Goal: Check status: Check status

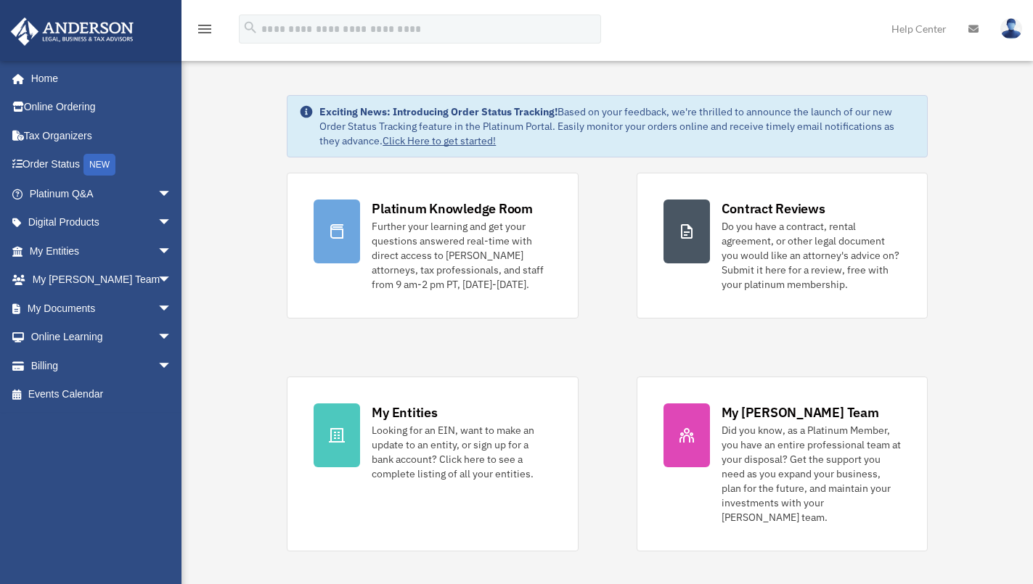
click at [61, 366] on link "Billing arrow_drop_down" at bounding box center [102, 365] width 184 height 29
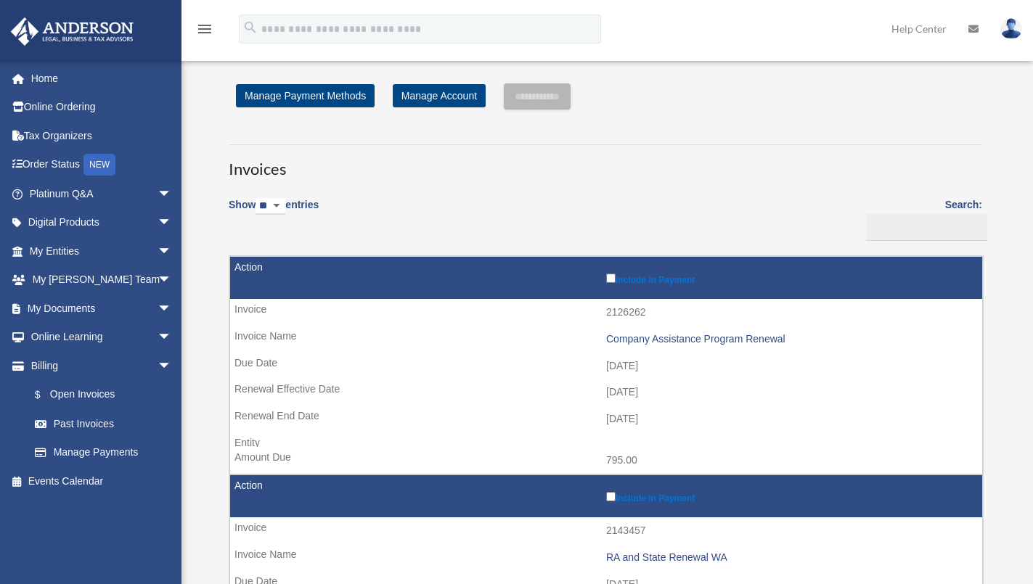
click at [979, 377] on td "[DATE]" at bounding box center [606, 367] width 752 height 28
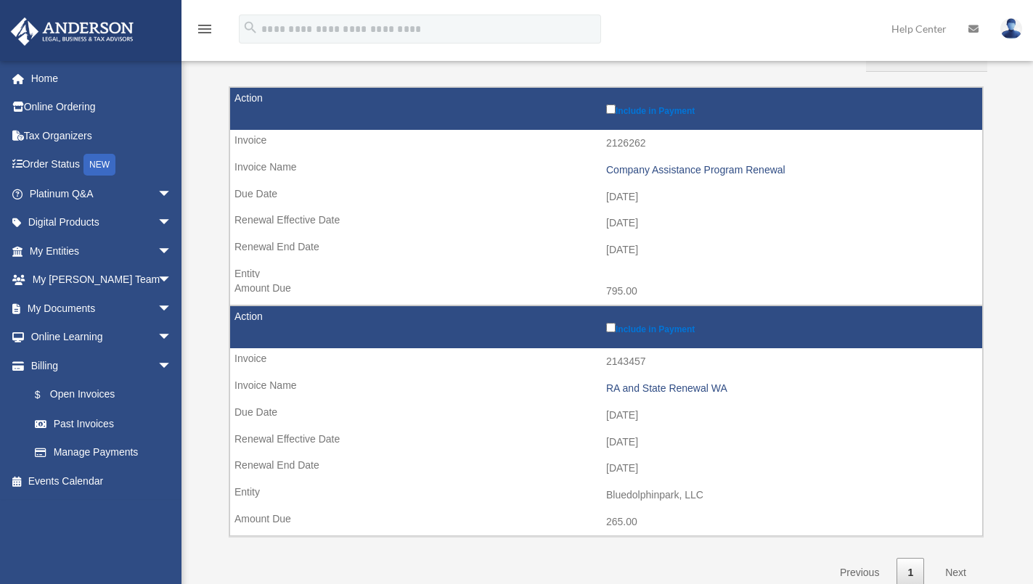
scroll to position [218, 0]
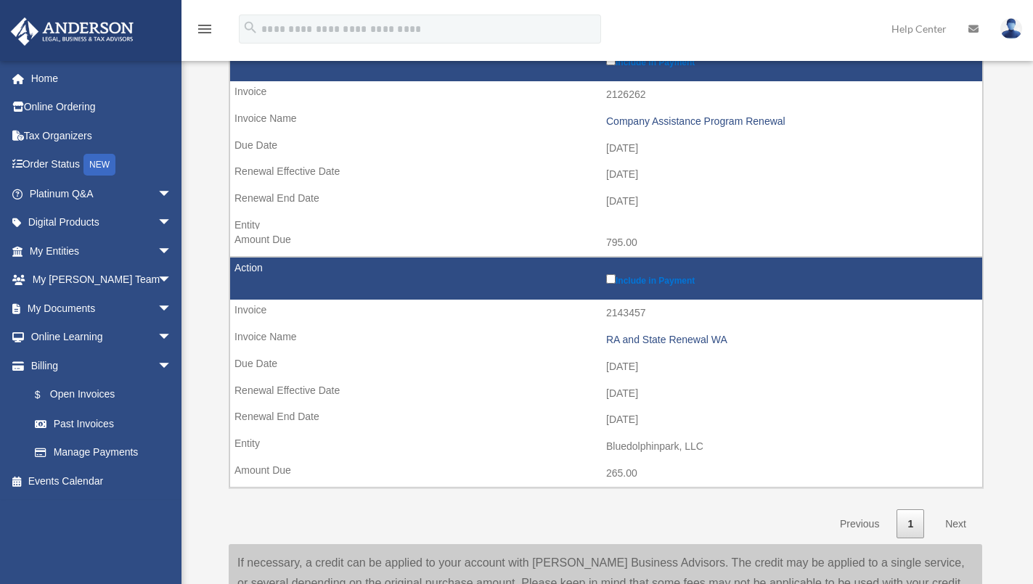
click at [93, 456] on link "Manage Payments" at bounding box center [103, 452] width 166 height 29
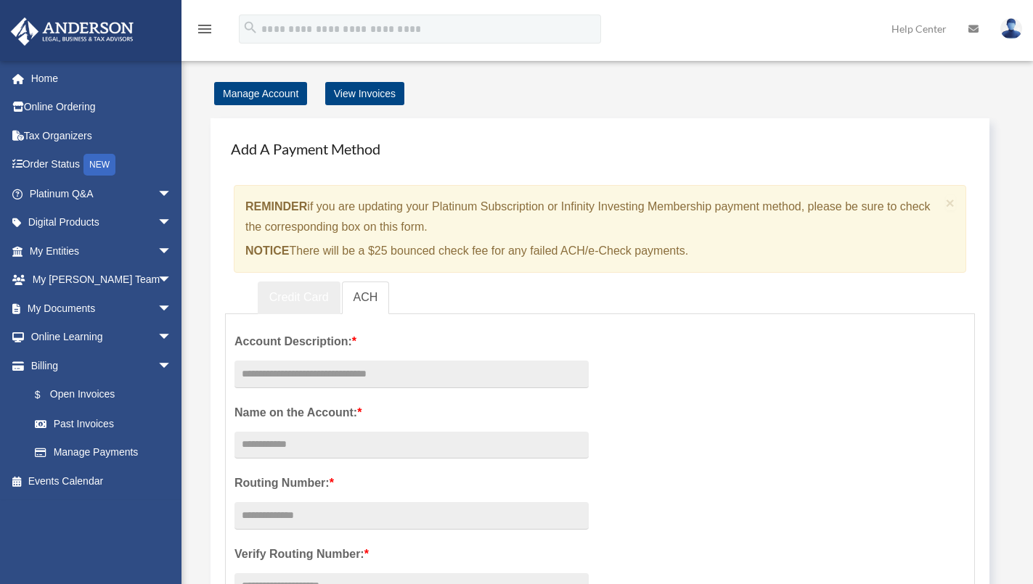
click at [300, 297] on link "Credit Card" at bounding box center [299, 298] width 83 height 33
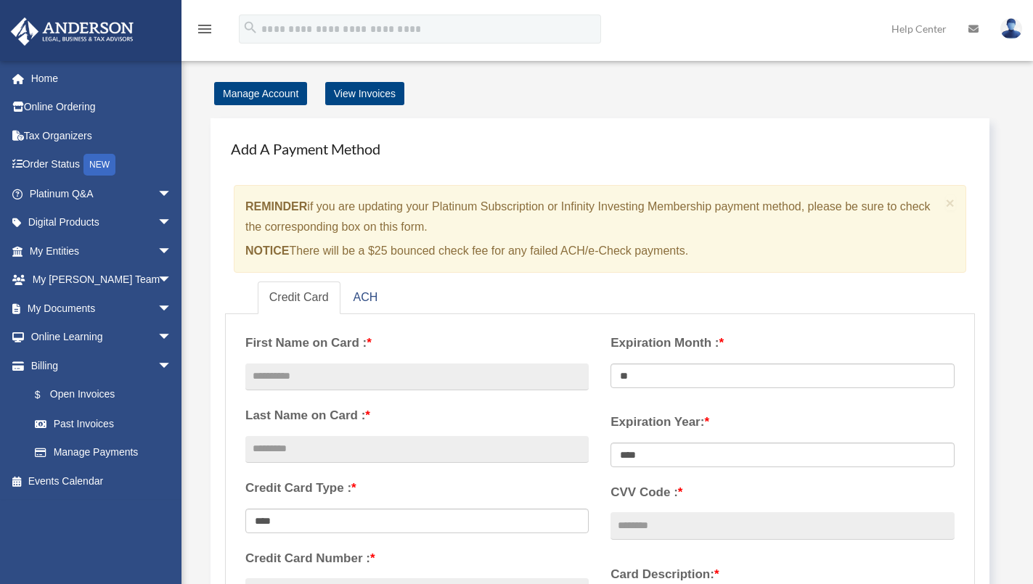
click at [275, 101] on link "Manage Account" at bounding box center [260, 93] width 93 height 23
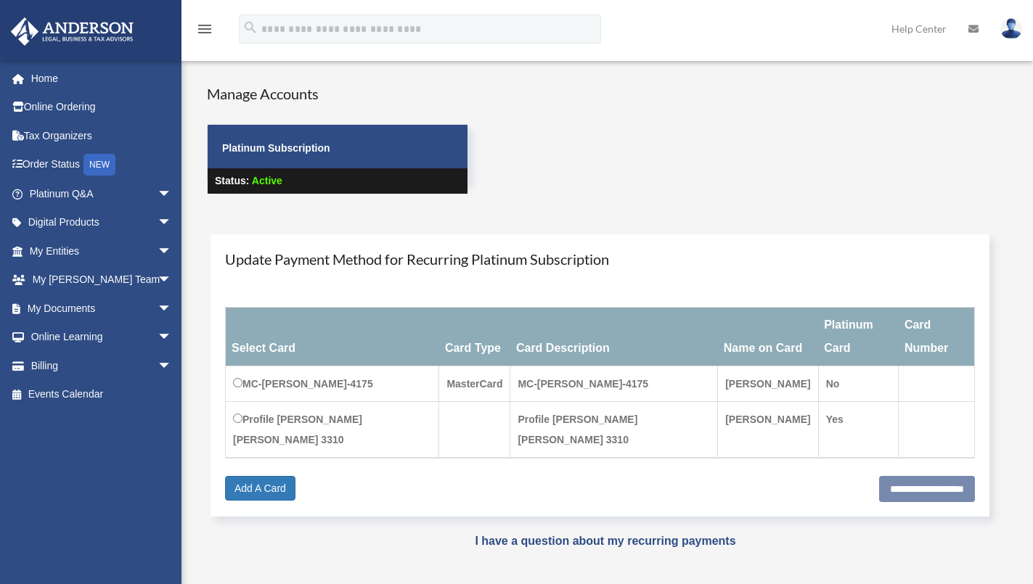
click at [71, 367] on link "Billing arrow_drop_down" at bounding box center [102, 365] width 184 height 29
click at [41, 366] on link "Billing arrow_drop_down" at bounding box center [102, 365] width 184 height 29
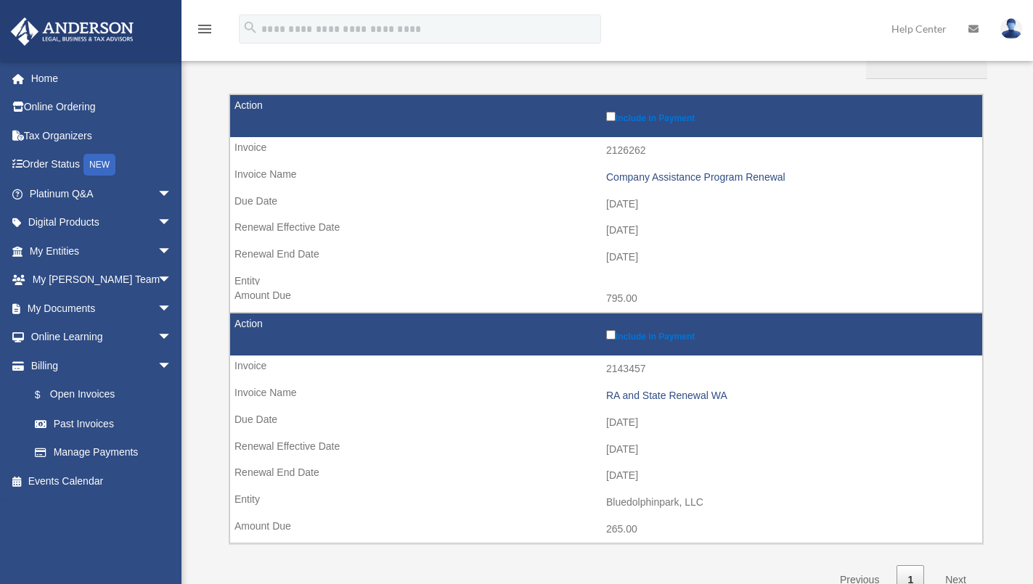
scroll to position [218, 0]
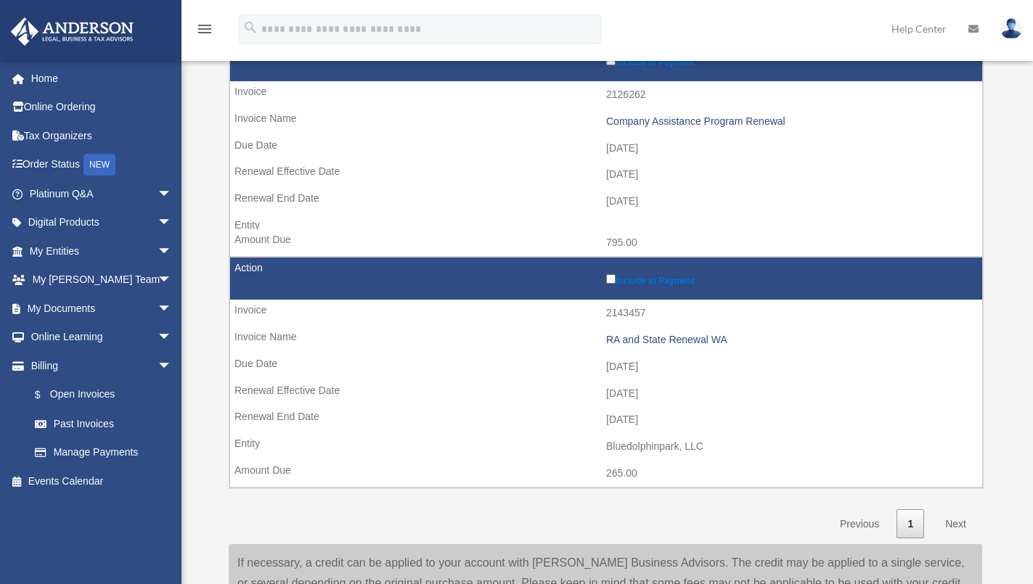
click at [488, 290] on td "Include in Payment" at bounding box center [606, 279] width 752 height 43
click at [661, 285] on label "Include in Payment" at bounding box center [790, 278] width 369 height 15
click at [417, 391] on td "2025-09-01" at bounding box center [606, 394] width 752 height 28
click at [91, 424] on link "Past Invoices" at bounding box center [103, 423] width 166 height 29
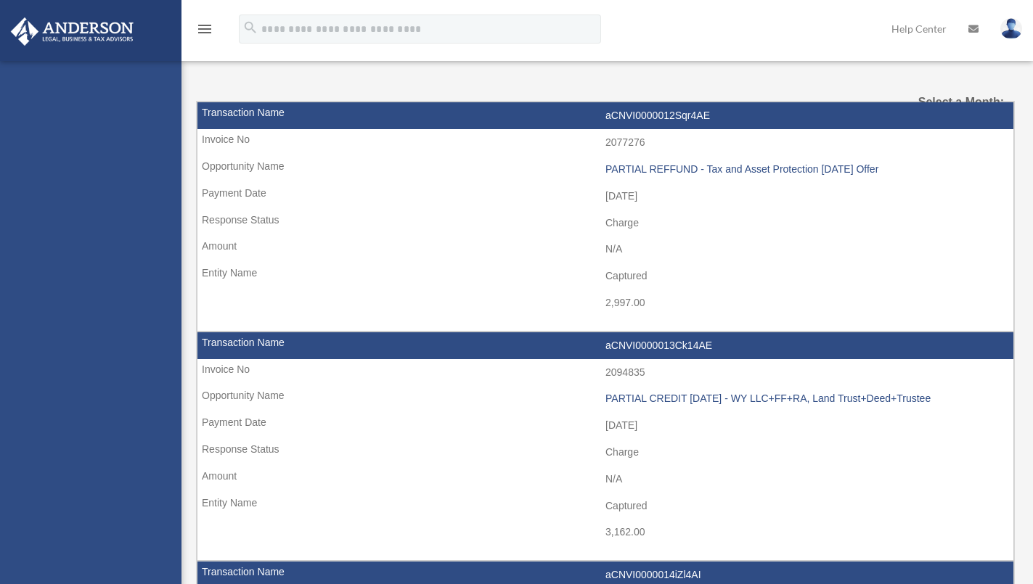
select select
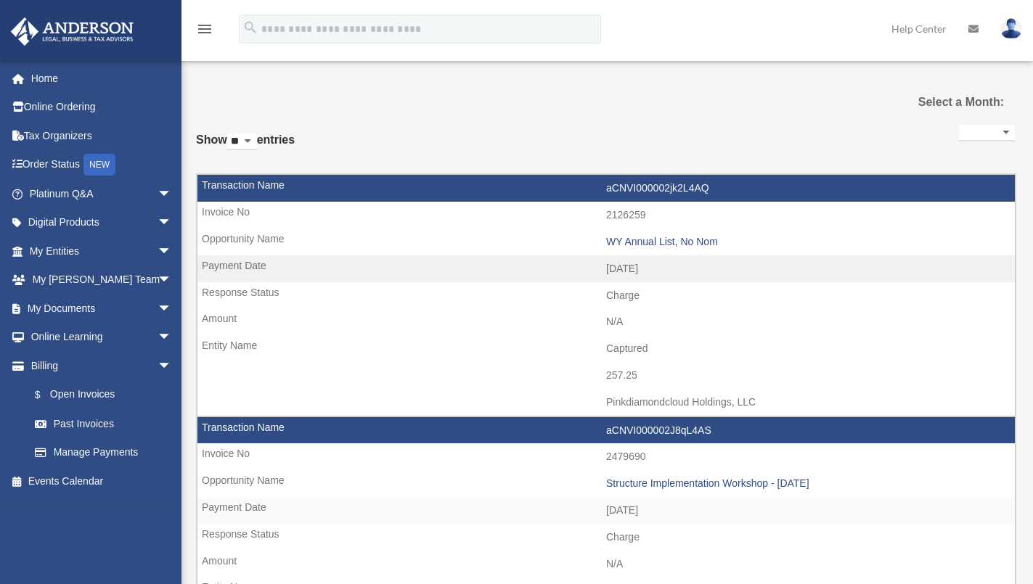
click at [103, 392] on link "$ Open Invoices" at bounding box center [106, 395] width 173 height 30
click at [101, 396] on link "$ Open Invoices" at bounding box center [106, 395] width 173 height 30
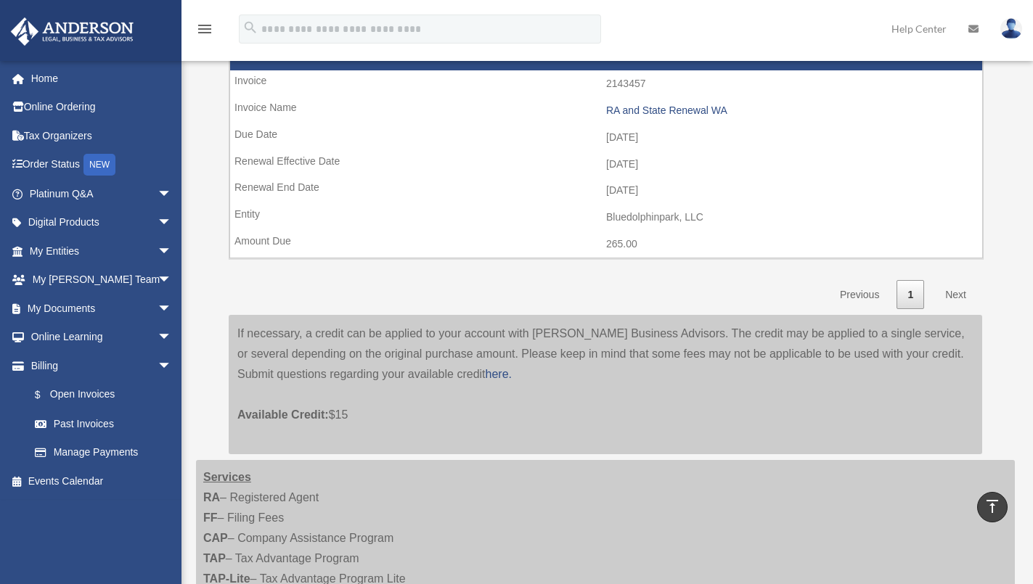
scroll to position [445, 0]
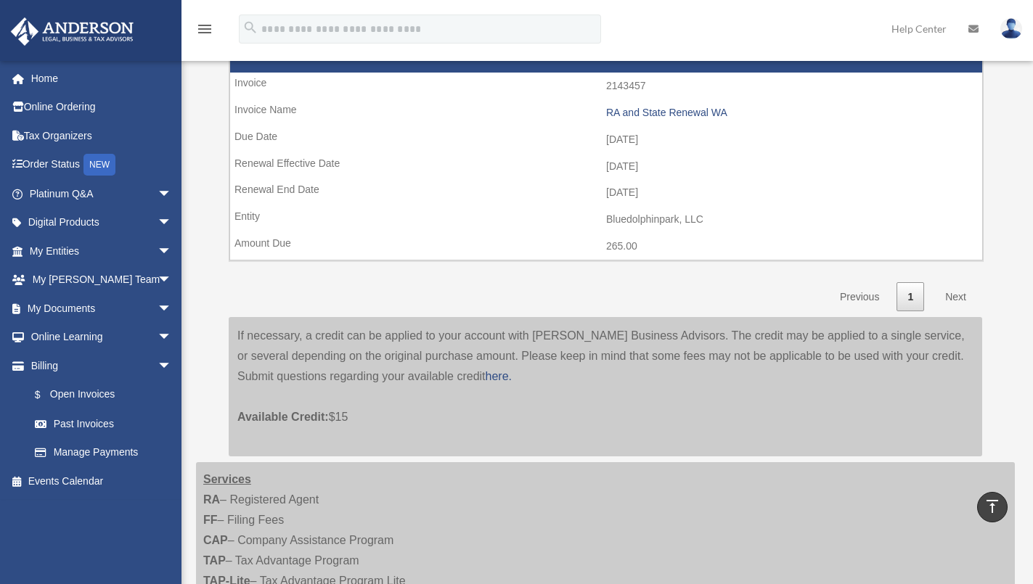
click at [529, 380] on div "If necessary, a credit can be applied to your account with Anderson Business Ad…" at bounding box center [605, 386] width 753 height 139
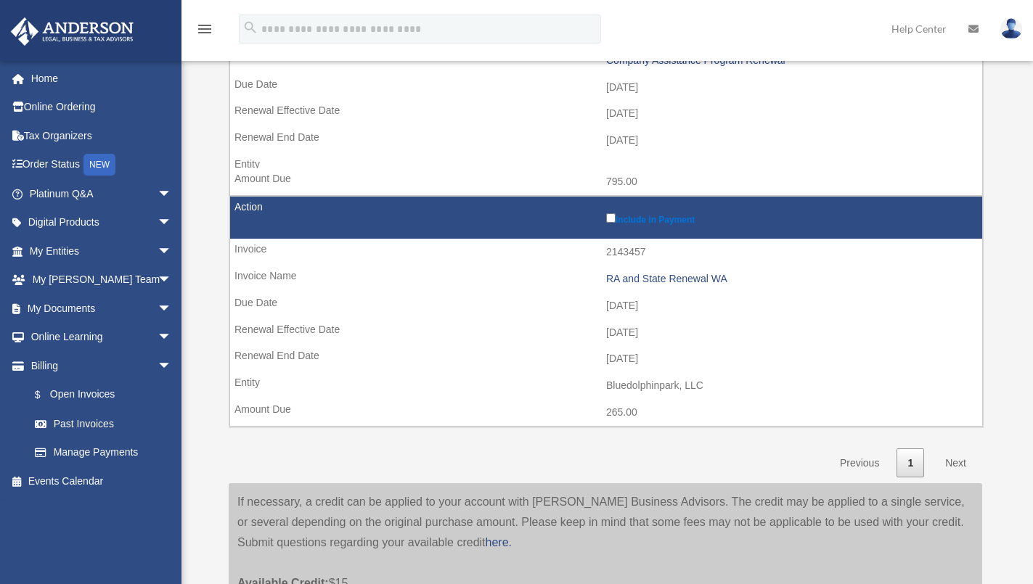
scroll to position [363, 0]
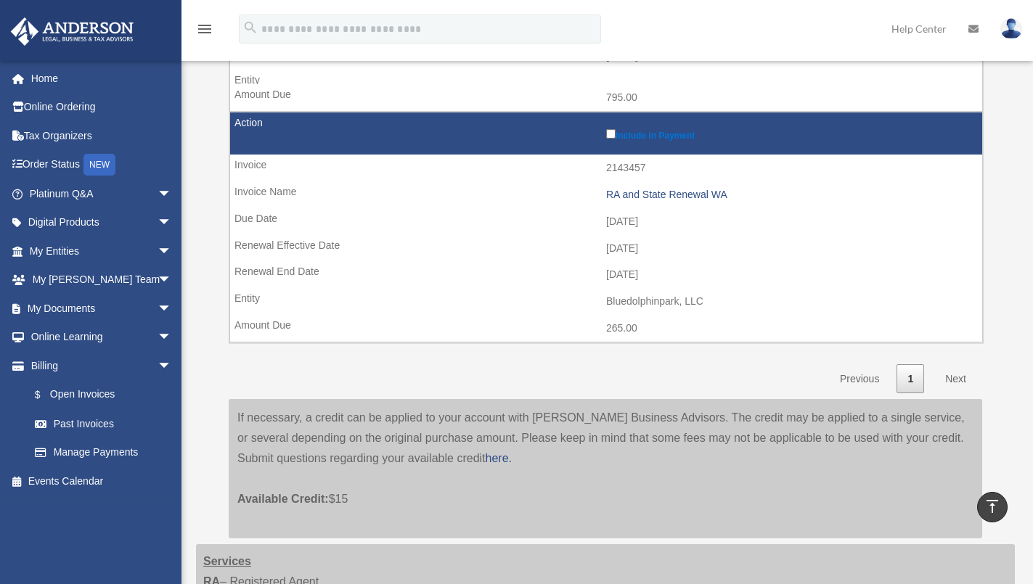
click at [957, 380] on link "Next" at bounding box center [955, 379] width 43 height 30
click at [954, 379] on link "Next" at bounding box center [955, 379] width 43 height 30
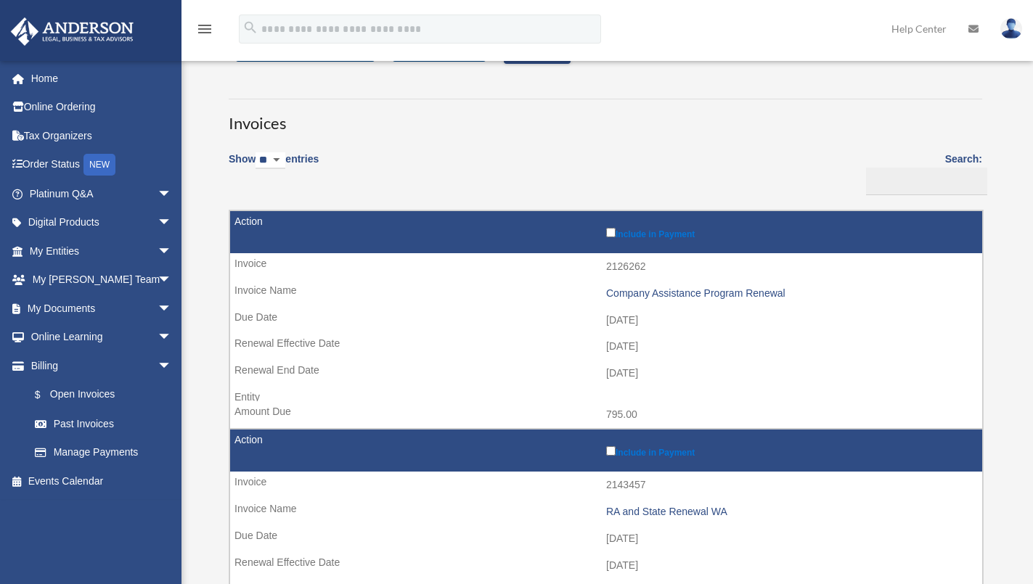
scroll to position [0, 0]
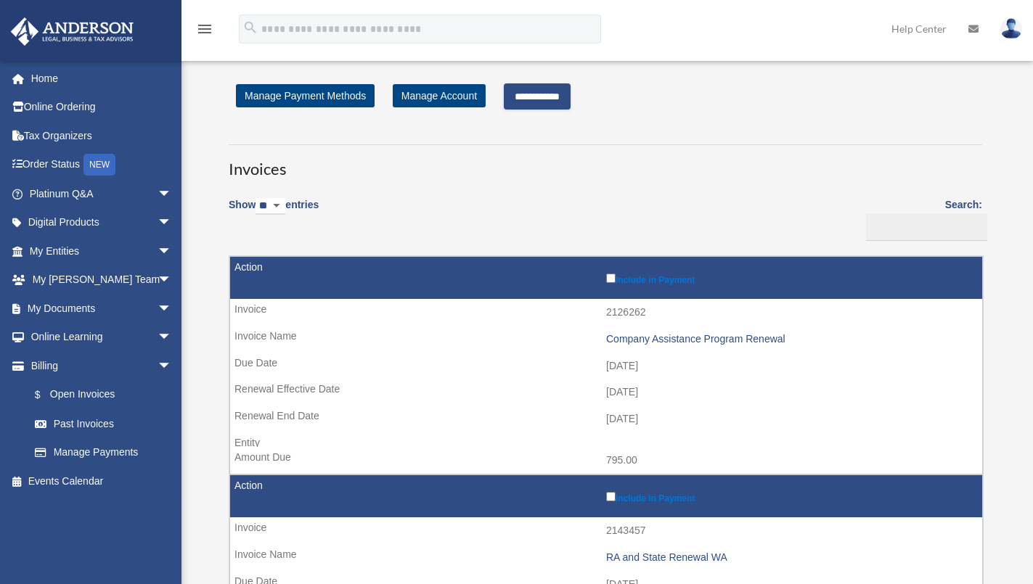
click at [566, 102] on input "**********" at bounding box center [537, 96] width 67 height 26
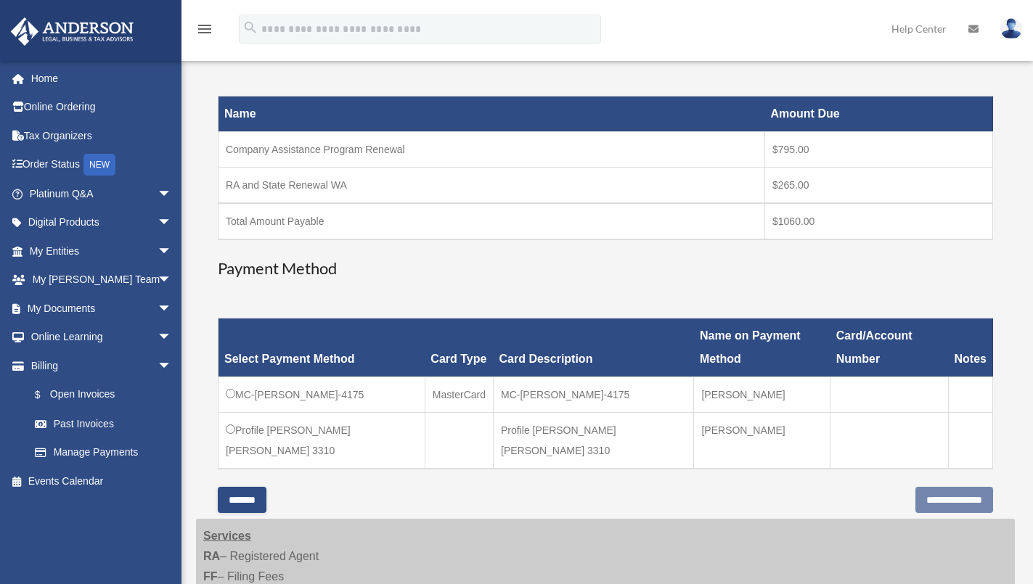
scroll to position [218, 0]
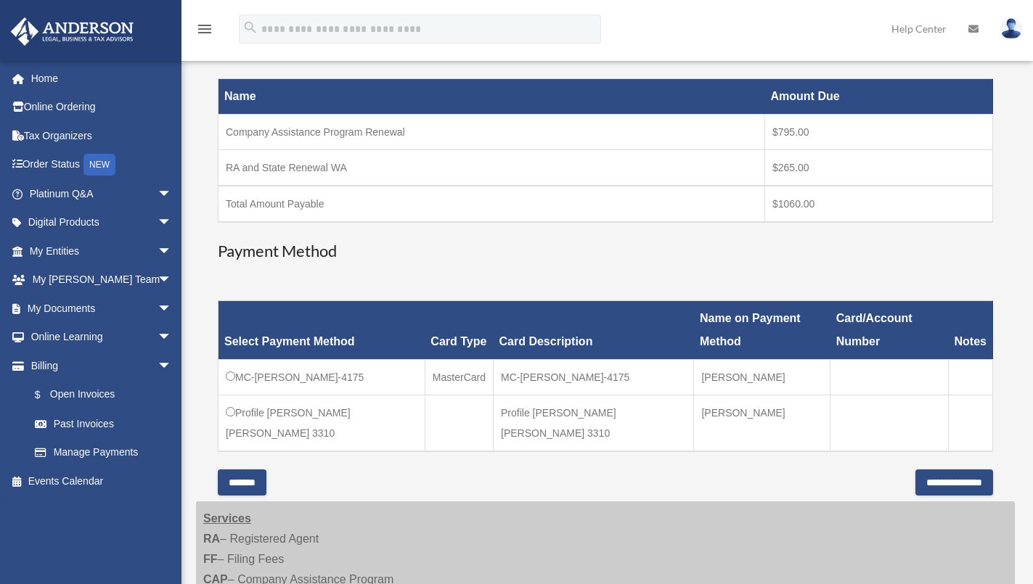
click at [596, 480] on div "Have a question? Please call us at (725)605-8923 or email us directly at paymen…" at bounding box center [605, 191] width 775 height 610
click at [555, 257] on h3 "Payment Method" at bounding box center [605, 251] width 775 height 23
click at [915, 482] on input "**********" at bounding box center [954, 483] width 78 height 26
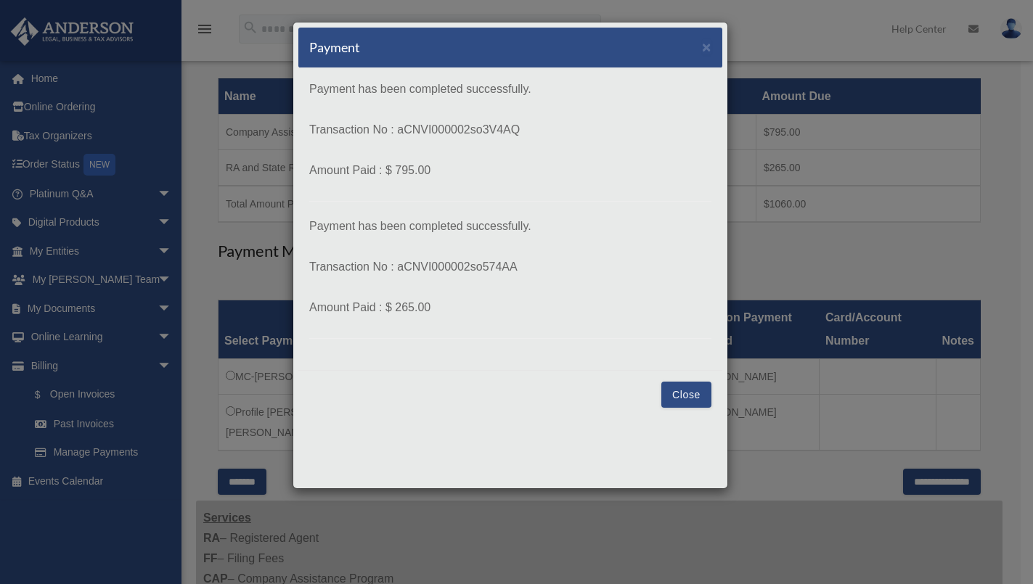
drag, startPoint x: 396, startPoint y: 130, endPoint x: 518, endPoint y: 126, distance: 122.0
click at [518, 126] on p "Transaction No : aCNVI000002so3V4AQ" at bounding box center [510, 130] width 402 height 20
drag, startPoint x: 511, startPoint y: 126, endPoint x: 403, endPoint y: 413, distance: 306.4
click at [400, 416] on div "Close" at bounding box center [510, 394] width 424 height 49
click at [690, 396] on button "Close" at bounding box center [686, 395] width 50 height 26
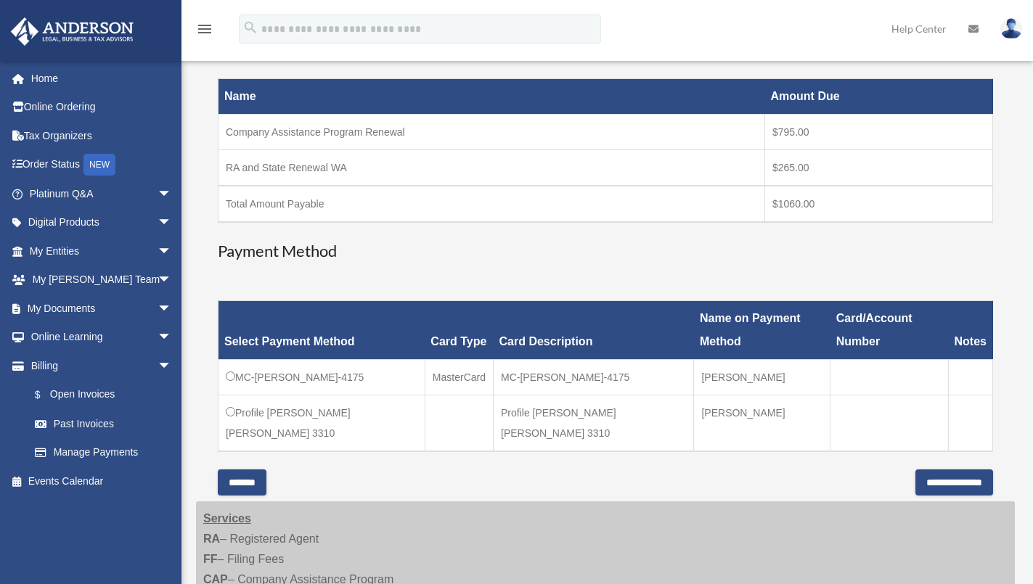
click at [46, 81] on link "Home" at bounding box center [102, 78] width 184 height 29
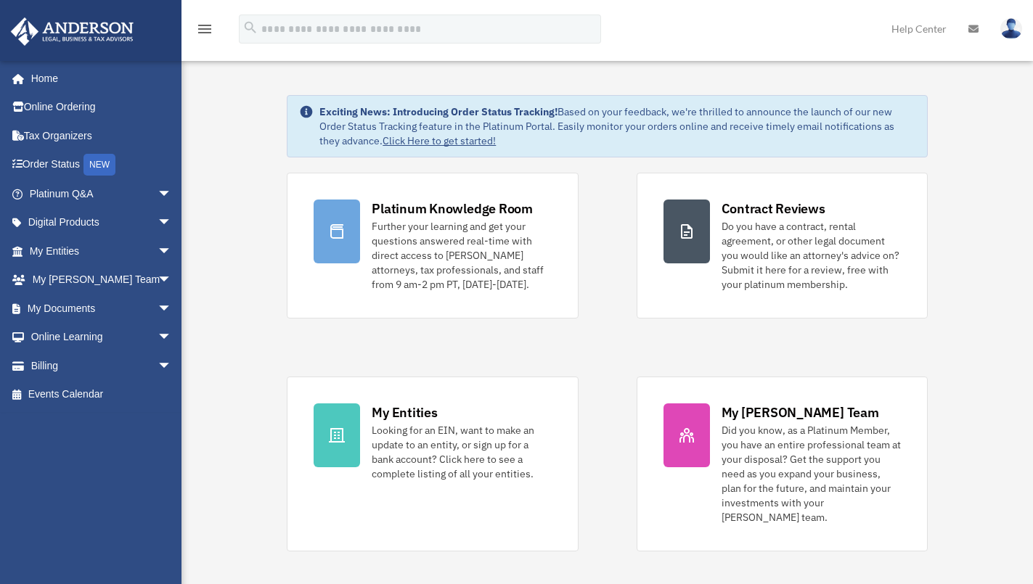
click at [41, 363] on link "Billing arrow_drop_down" at bounding box center [102, 365] width 184 height 29
click at [158, 367] on span "arrow_drop_down" at bounding box center [172, 366] width 29 height 30
click at [84, 395] on link "$ Open Invoices" at bounding box center [106, 395] width 173 height 30
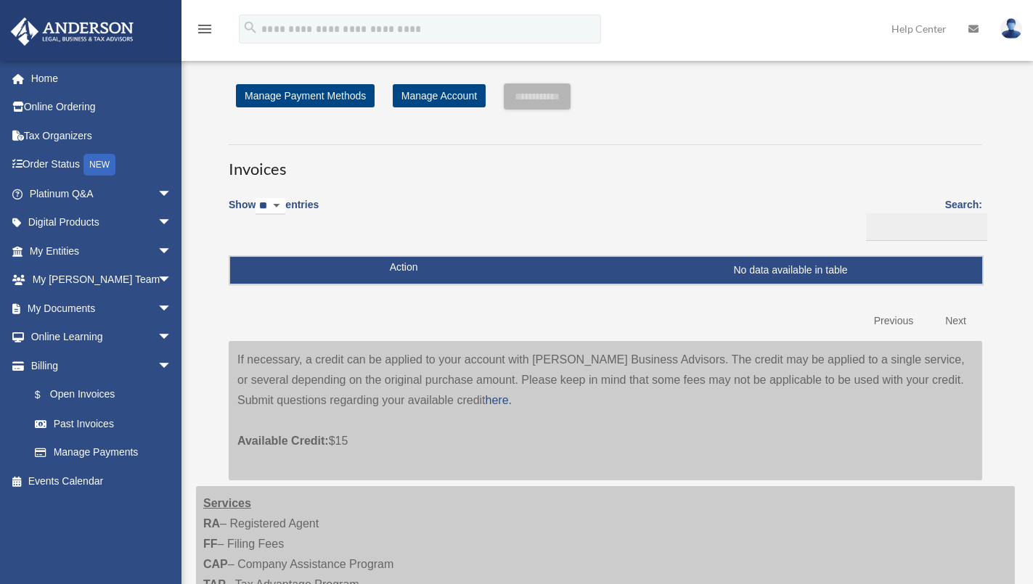
click at [158, 367] on span "arrow_drop_down" at bounding box center [172, 366] width 29 height 30
click at [46, 84] on link "Home" at bounding box center [102, 78] width 184 height 29
